Goal: Task Accomplishment & Management: Manage account settings

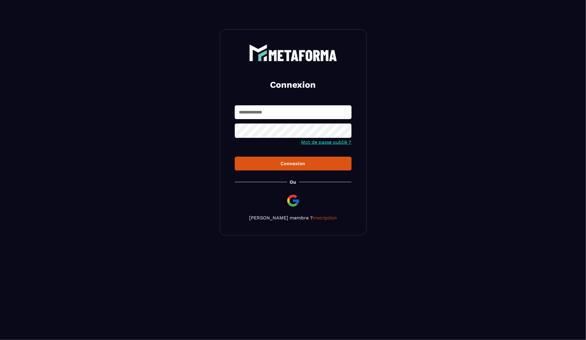
type input "**********"
click at [280, 165] on div "Connexion" at bounding box center [292, 164] width 107 height 6
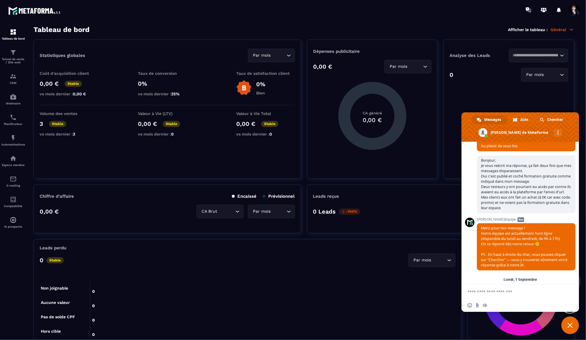
scroll to position [5863, 0]
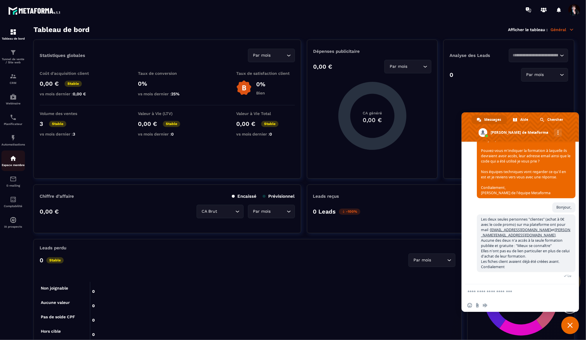
click at [13, 165] on p "Espace membre" at bounding box center [12, 164] width 23 height 3
